Goal: Register for event/course

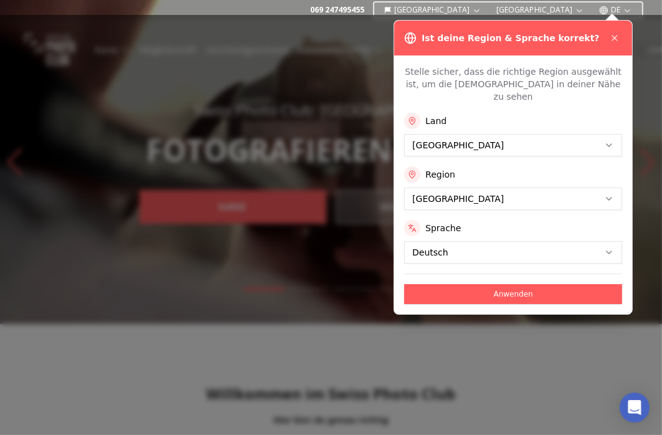
click at [11, 360] on div at bounding box center [331, 225] width 662 height 420
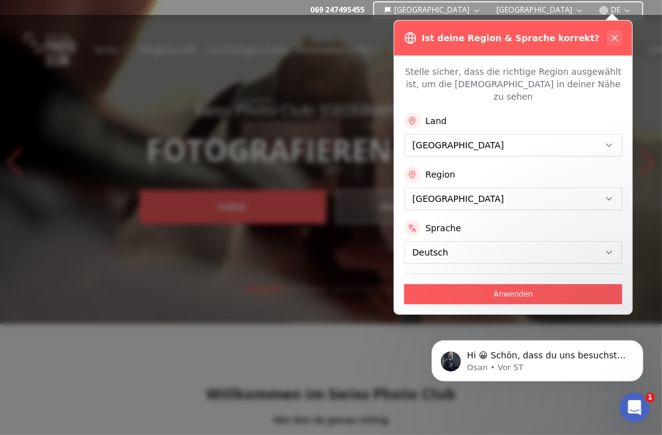
click at [617, 42] on icon at bounding box center [615, 38] width 10 height 10
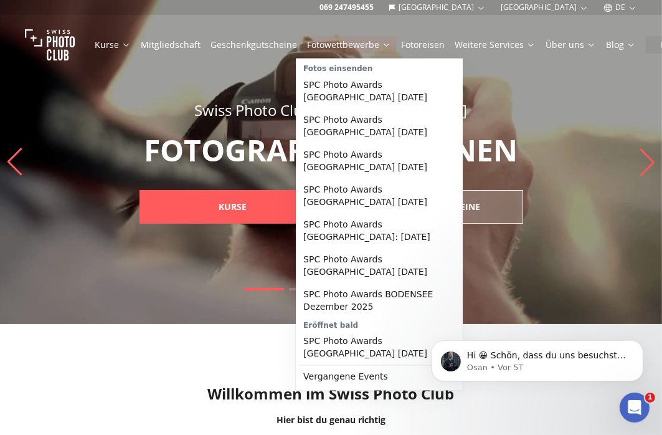
click at [382, 44] on icon at bounding box center [386, 44] width 9 height 9
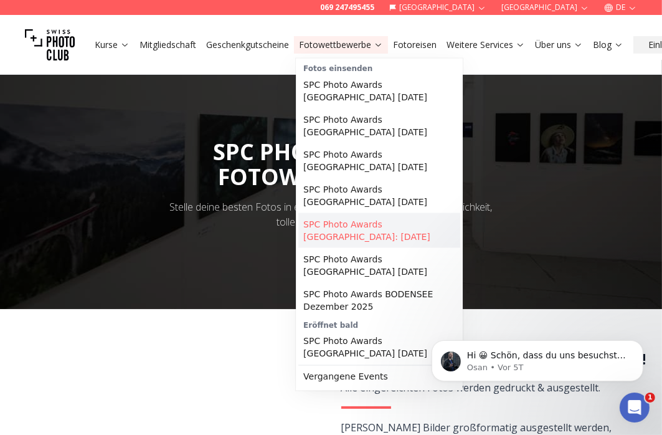
click at [375, 224] on link "SPC Photo Awards [GEOGRAPHIC_DATA]: [DATE]" at bounding box center [379, 230] width 162 height 35
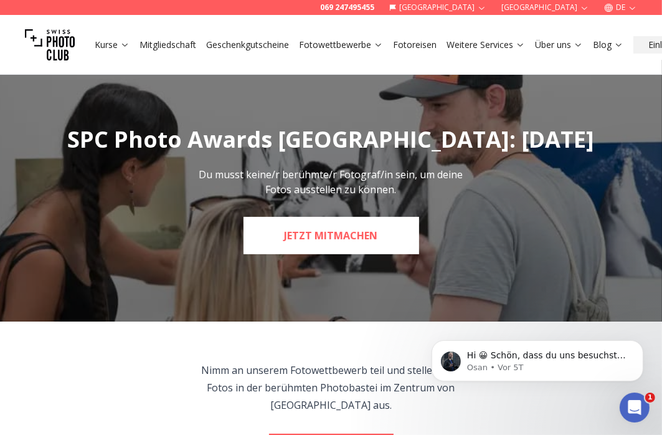
click at [349, 250] on link "JETZT MITMACHEN" at bounding box center [331, 235] width 176 height 37
select select "*******"
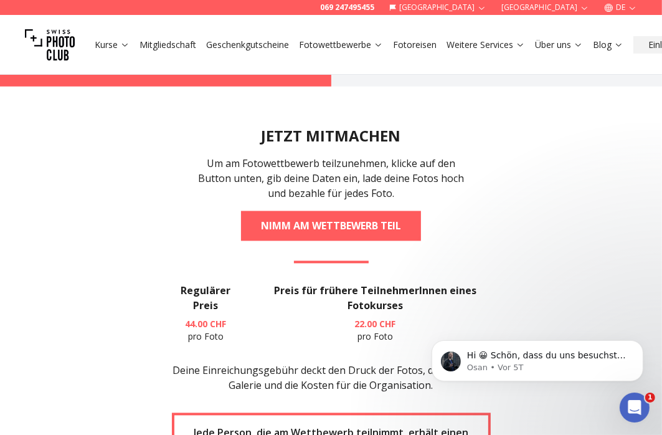
scroll to position [1619, 0]
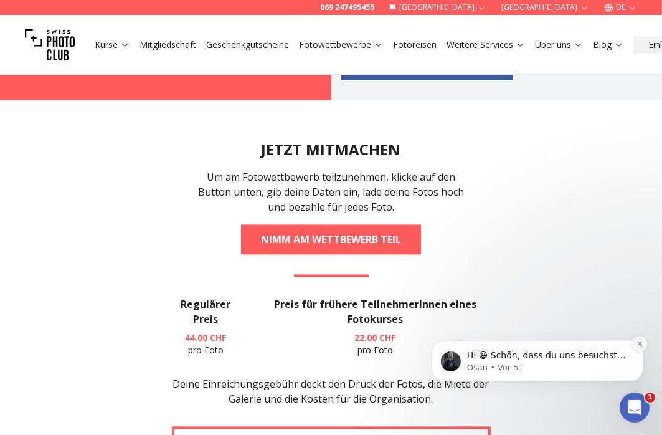
click at [640, 343] on icon "Dismiss notification" at bounding box center [639, 342] width 7 height 7
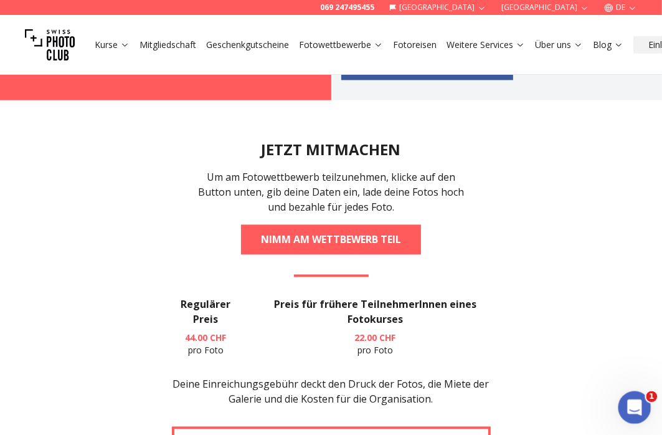
click at [628, 407] on icon "Intercom-Nachrichtendienst öffnen" at bounding box center [633, 405] width 21 height 21
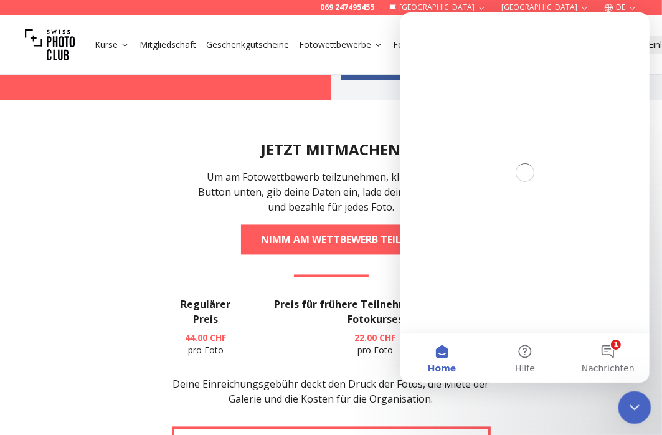
scroll to position [0, 0]
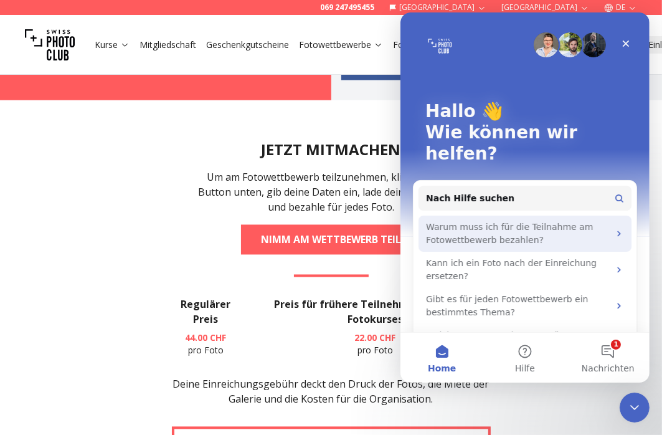
click at [616, 228] on icon "Intercom Messenger" at bounding box center [618, 233] width 10 height 10
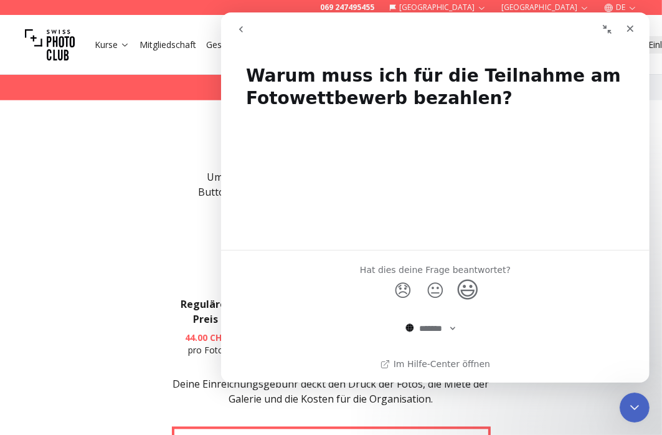
click at [464, 294] on span "😃" at bounding box center [467, 289] width 24 height 33
click at [633, 32] on icon "Schließen" at bounding box center [629, 29] width 10 height 10
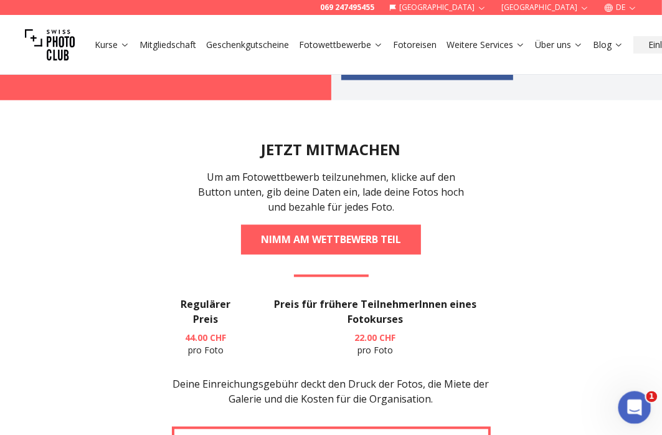
click at [642, 413] on div "Intercom-Nachrichtendienst öffnen" at bounding box center [632, 405] width 41 height 41
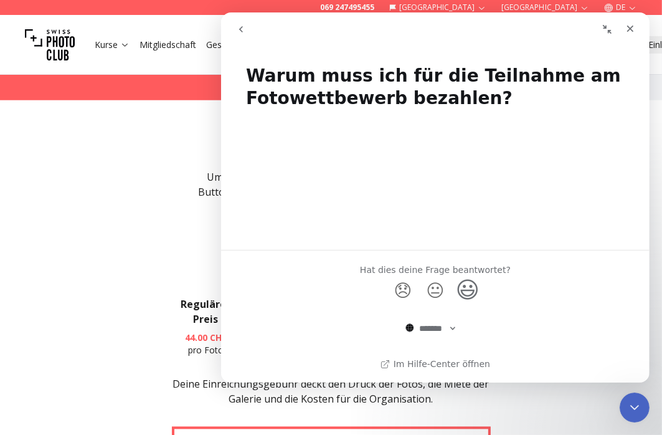
click at [240, 30] on icon "go back" at bounding box center [240, 29] width 4 height 6
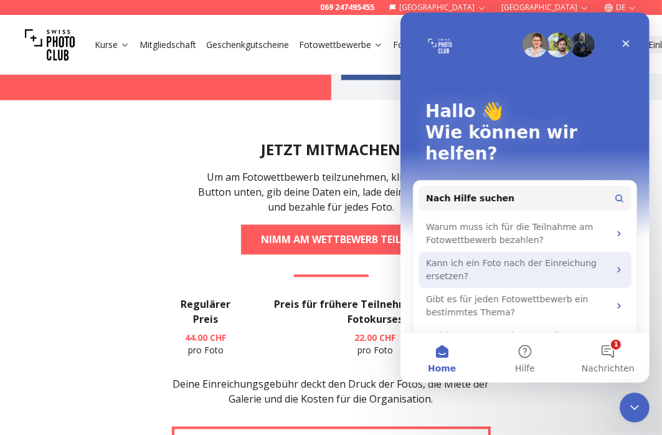
click at [546, 257] on div "Kann ich ein Foto nach der Einreichung ersetzen?" at bounding box center [516, 270] width 183 height 26
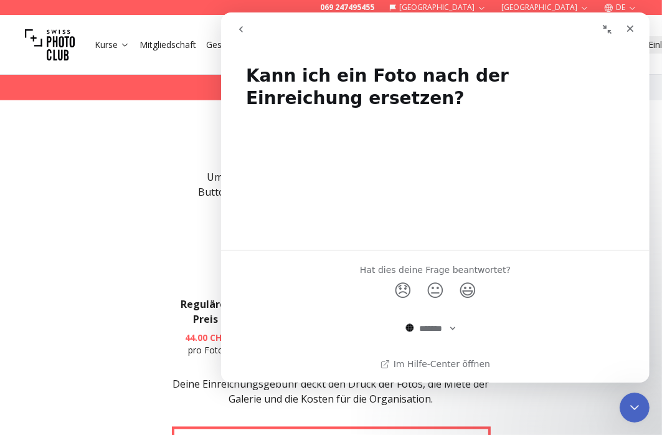
click at [242, 29] on icon "go back" at bounding box center [240, 29] width 10 height 10
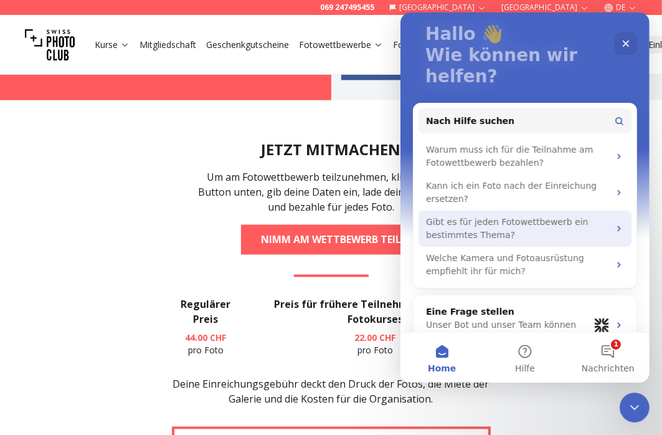
scroll to position [85, 0]
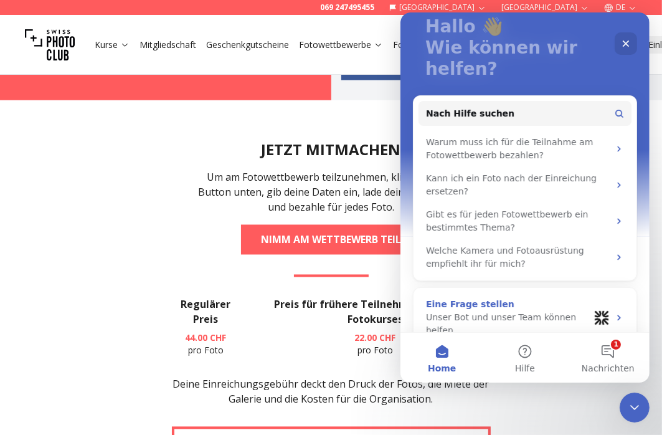
click at [560, 311] on div "Unser Bot und unser Team können helfen" at bounding box center [506, 324] width 163 height 26
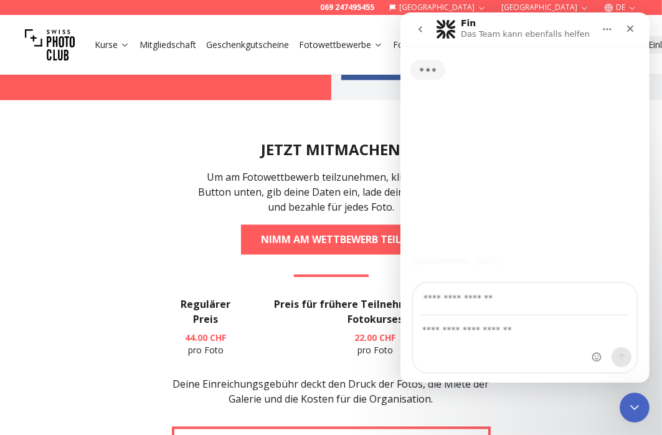
scroll to position [0, 0]
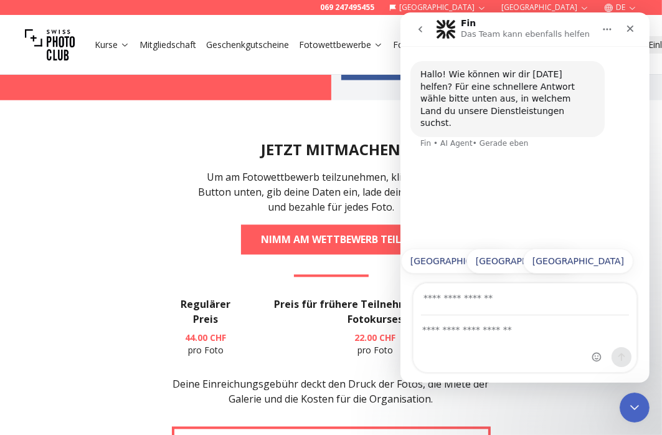
click at [539, 182] on div "Hallo! Wie können wir dir [DATE] helfen? Für eine schnellere Antwort wähle bitt…" at bounding box center [524, 143] width 249 height 194
click at [603, 265] on button "[GEOGRAPHIC_DATA]" at bounding box center [577, 260] width 110 height 25
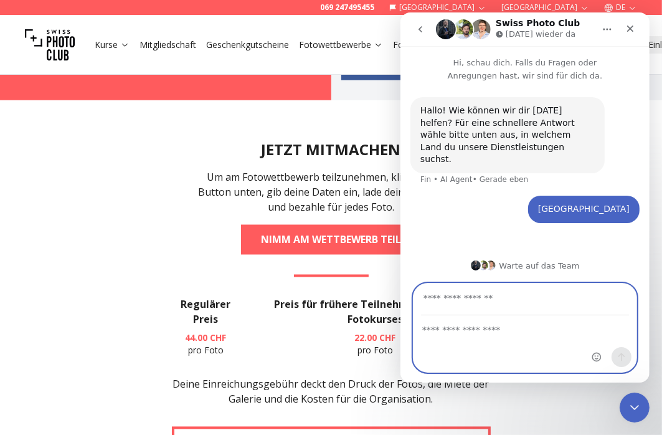
click at [512, 333] on textarea "Nachricht senden..." at bounding box center [524, 326] width 223 height 21
drag, startPoint x: 517, startPoint y: 304, endPoint x: 517, endPoint y: 313, distance: 8.7
click at [517, 304] on input "Deine E-Mail-Adresse" at bounding box center [524, 299] width 208 height 32
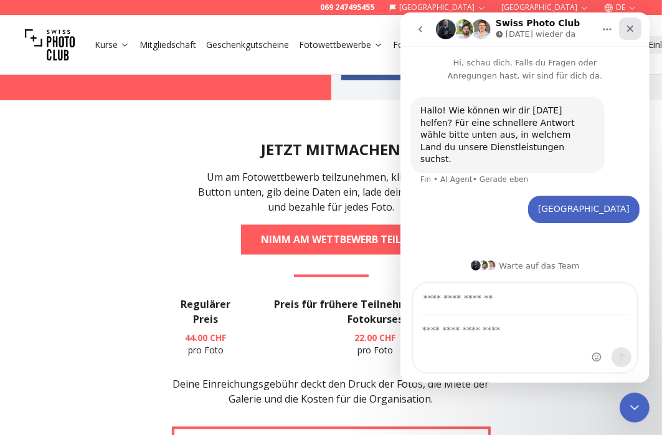
click at [635, 29] on div "Schließen" at bounding box center [629, 28] width 22 height 22
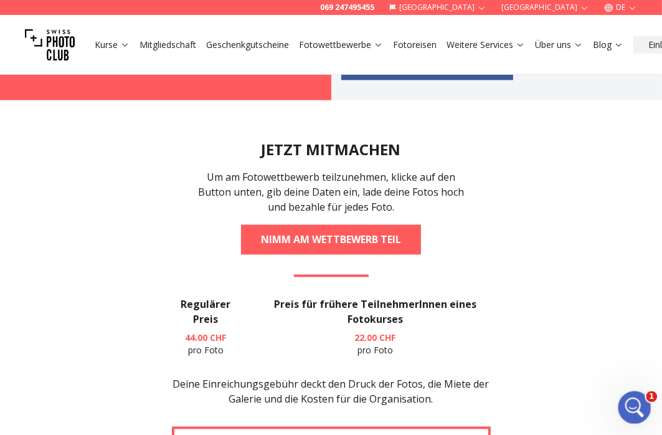
click at [636, 400] on icon "Intercom-Nachrichtendienst öffnen" at bounding box center [633, 405] width 21 height 21
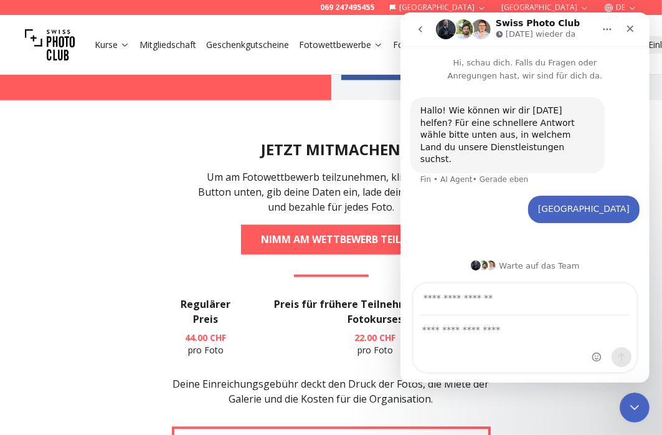
click at [578, 404] on section "JETZT MITMACHEN Um am Fotowettbewerb teilzunehmen, klicke auf den Button unten,…" at bounding box center [331, 404] width 662 height 608
